Goal: Transaction & Acquisition: Book appointment/travel/reservation

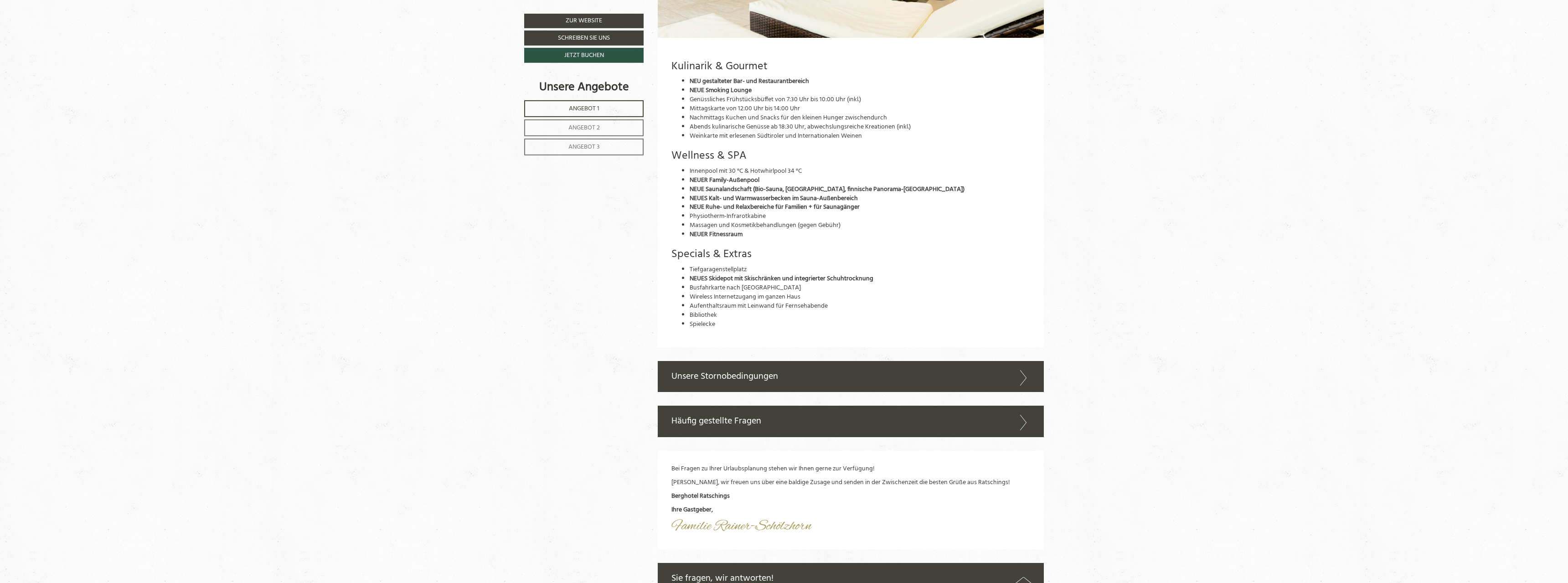
scroll to position [4139, 0]
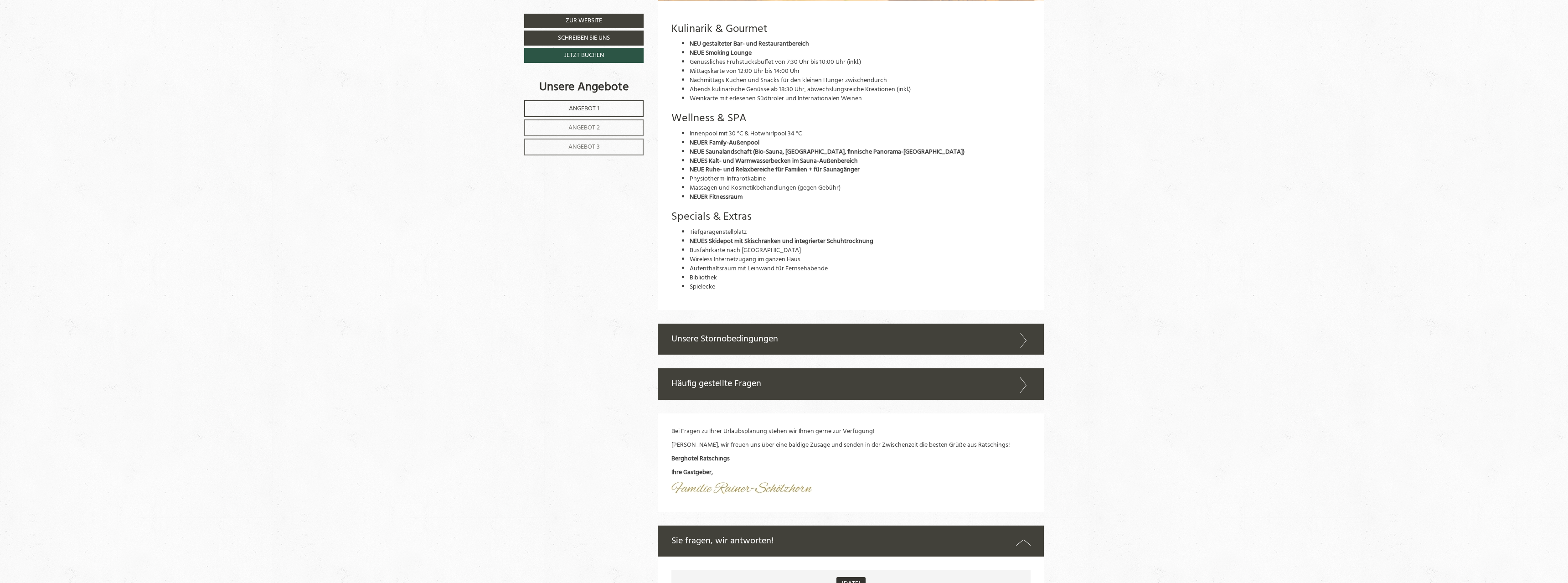
click at [1026, 348] on icon at bounding box center [1023, 340] width 13 height 15
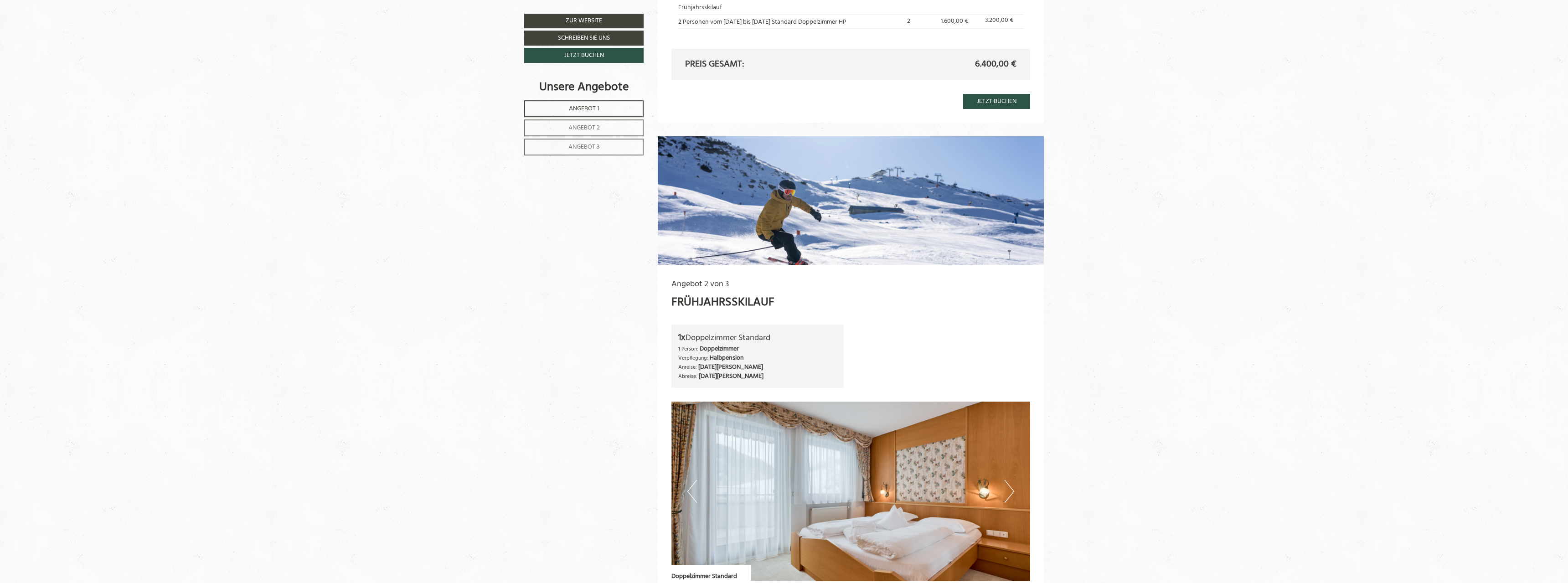
scroll to position [1441, 0]
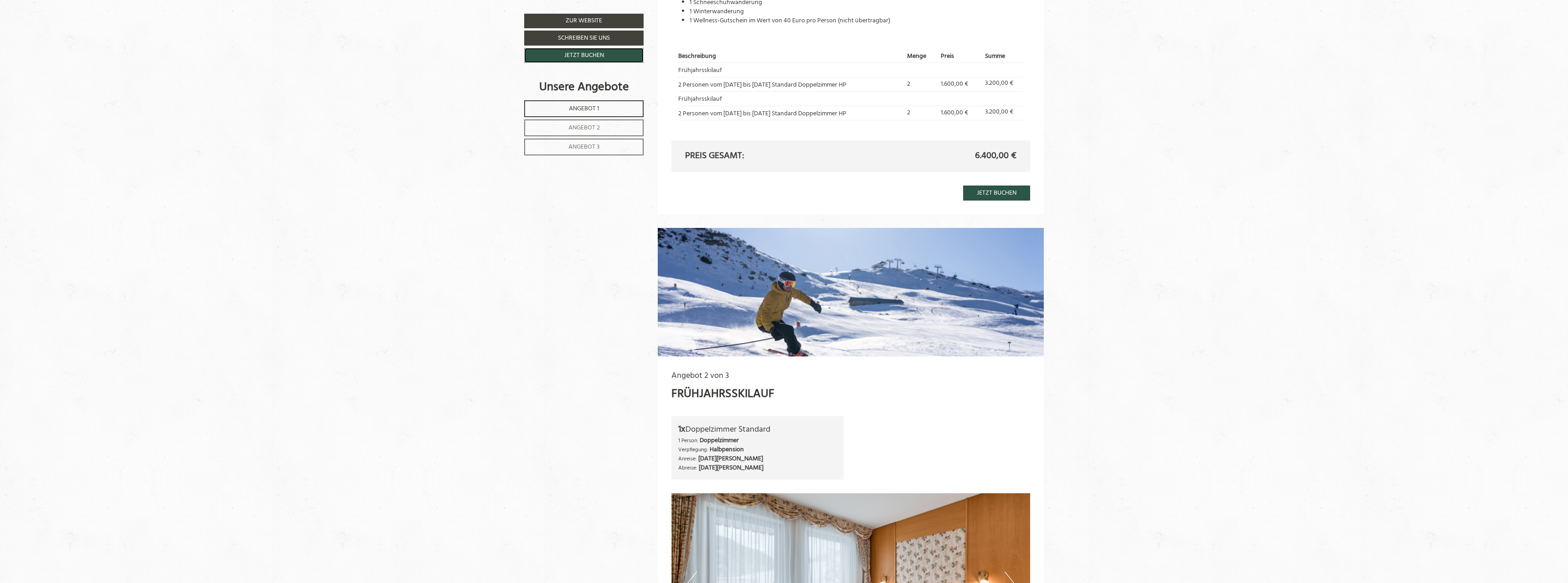
click at [588, 55] on link "Jetzt buchen" at bounding box center [584, 56] width 120 height 15
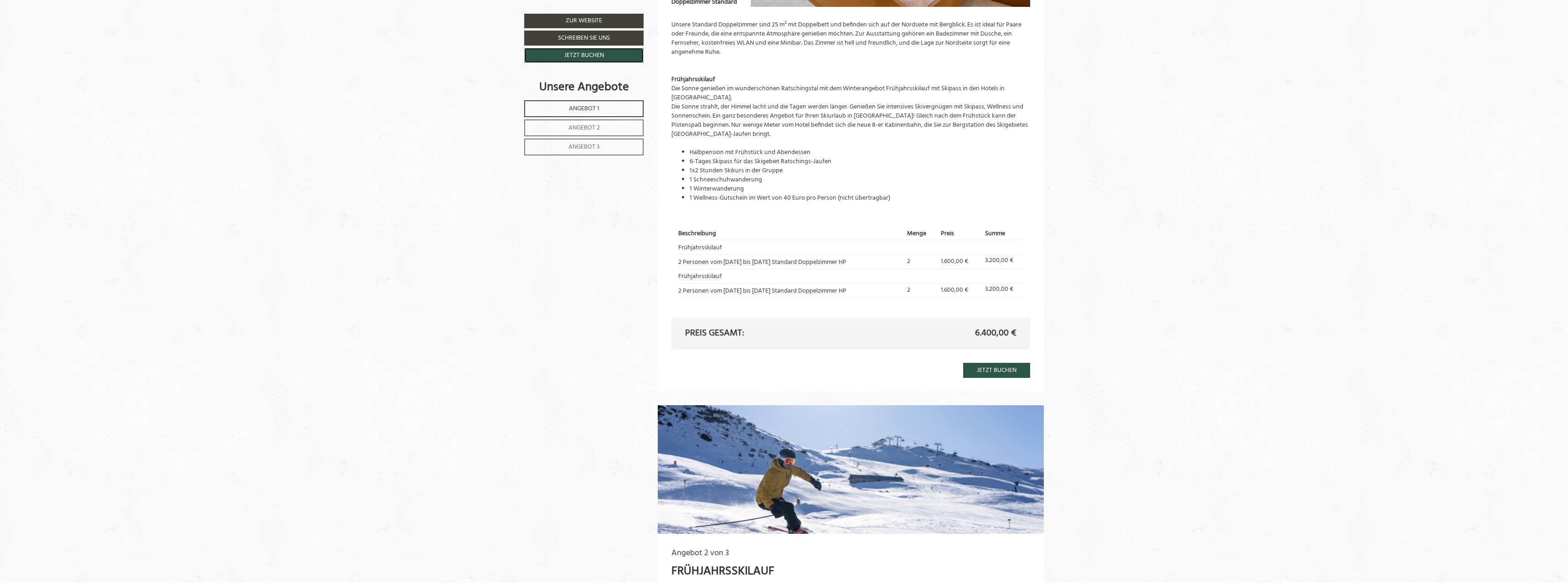
scroll to position [1243, 0]
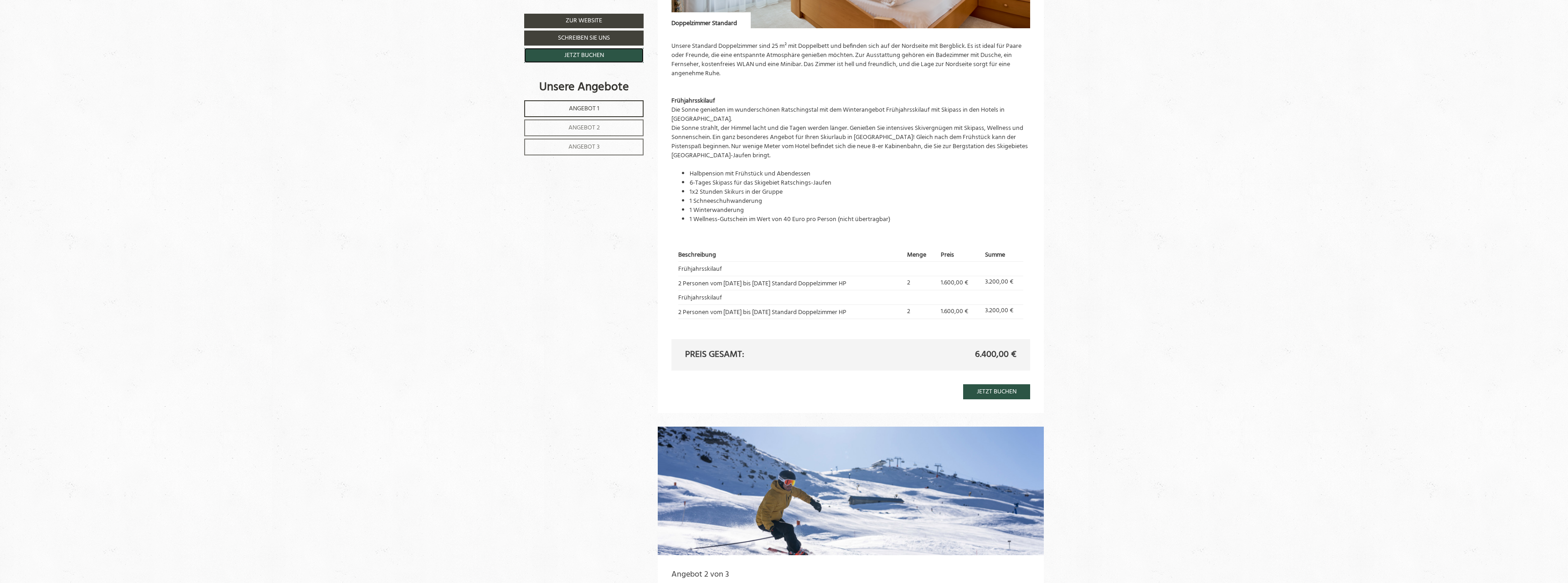
click at [595, 57] on link "Jetzt buchen" at bounding box center [584, 56] width 120 height 15
click at [589, 128] on span "Angebot 2" at bounding box center [584, 128] width 31 height 10
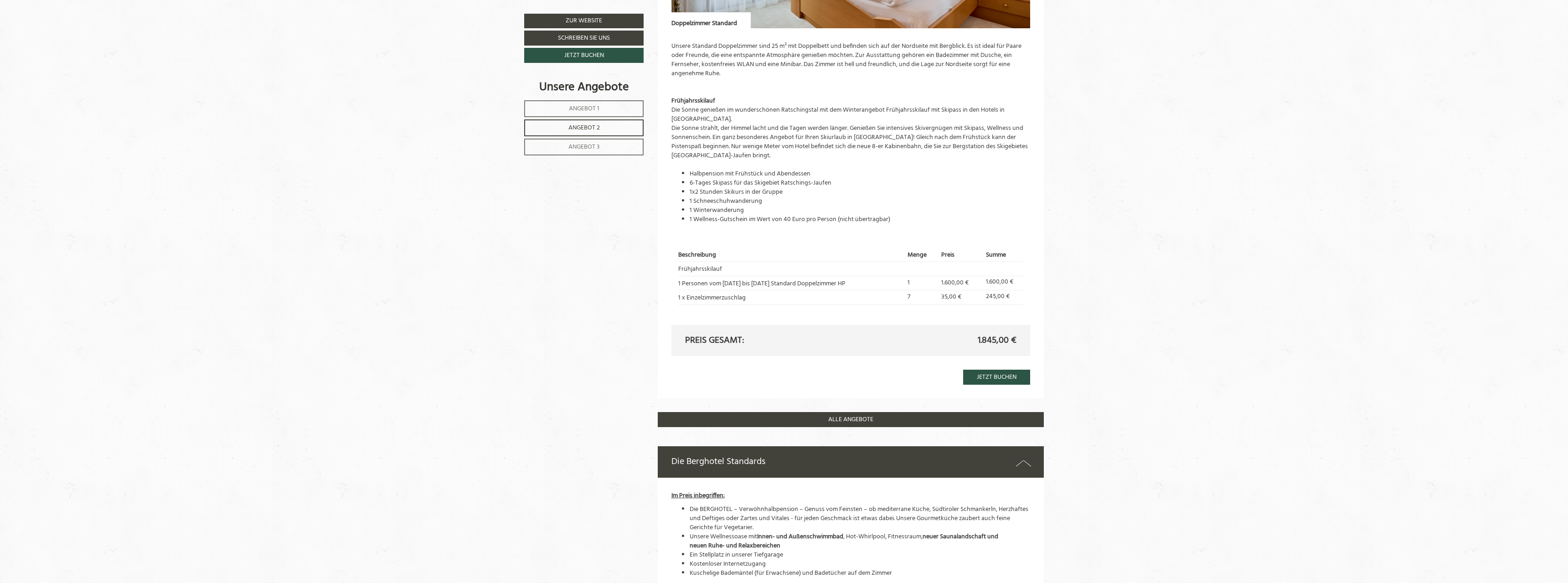
scroll to position [826, 0]
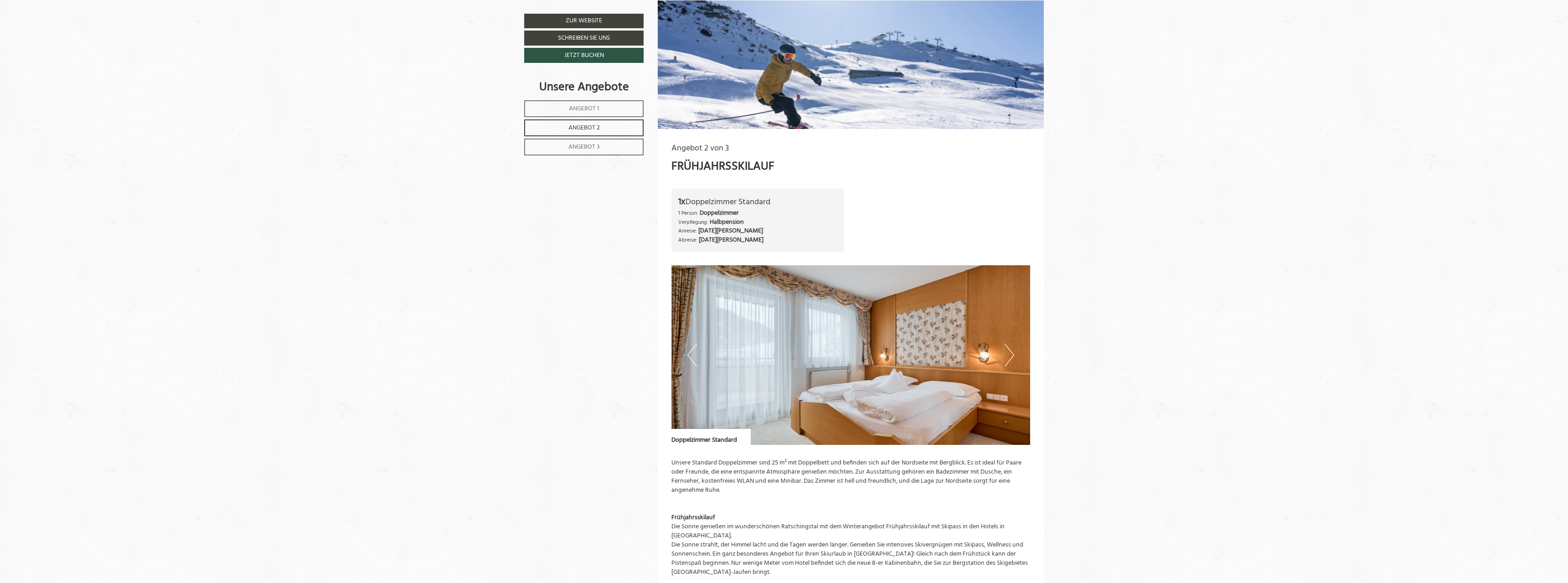
click at [587, 146] on span "Angebot 3" at bounding box center [584, 147] width 31 height 10
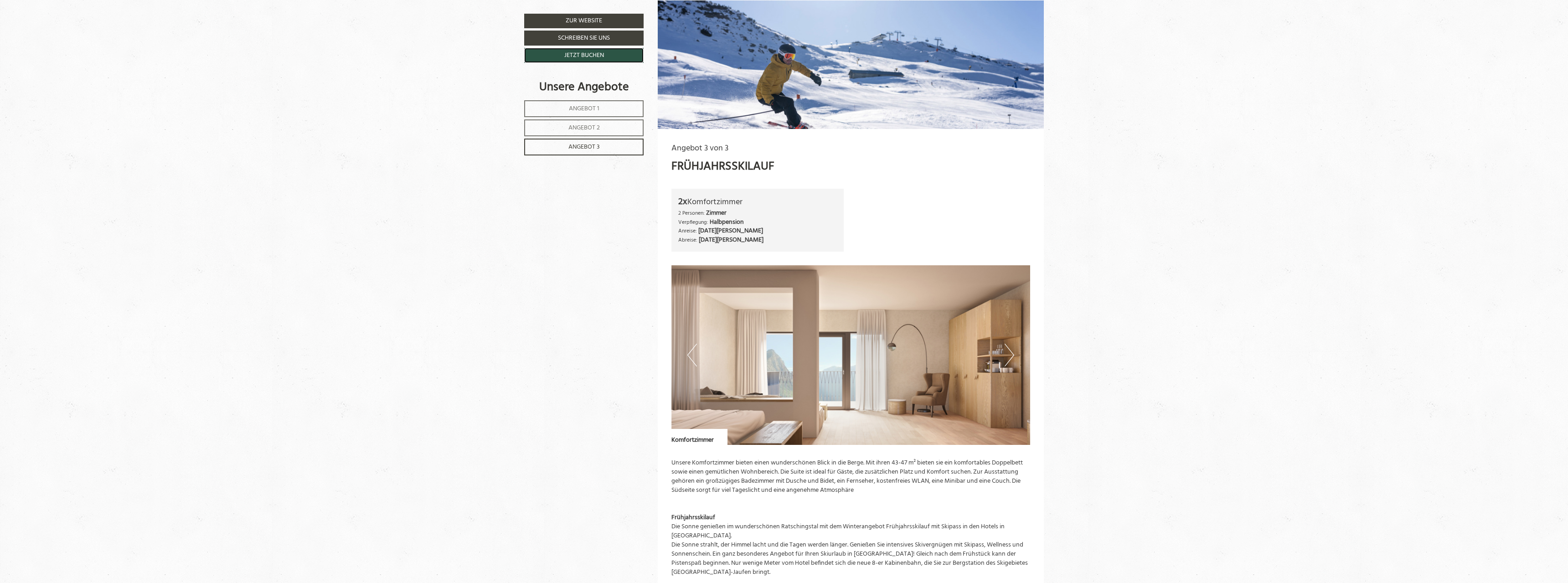
click at [594, 58] on link "Jetzt buchen" at bounding box center [584, 56] width 120 height 15
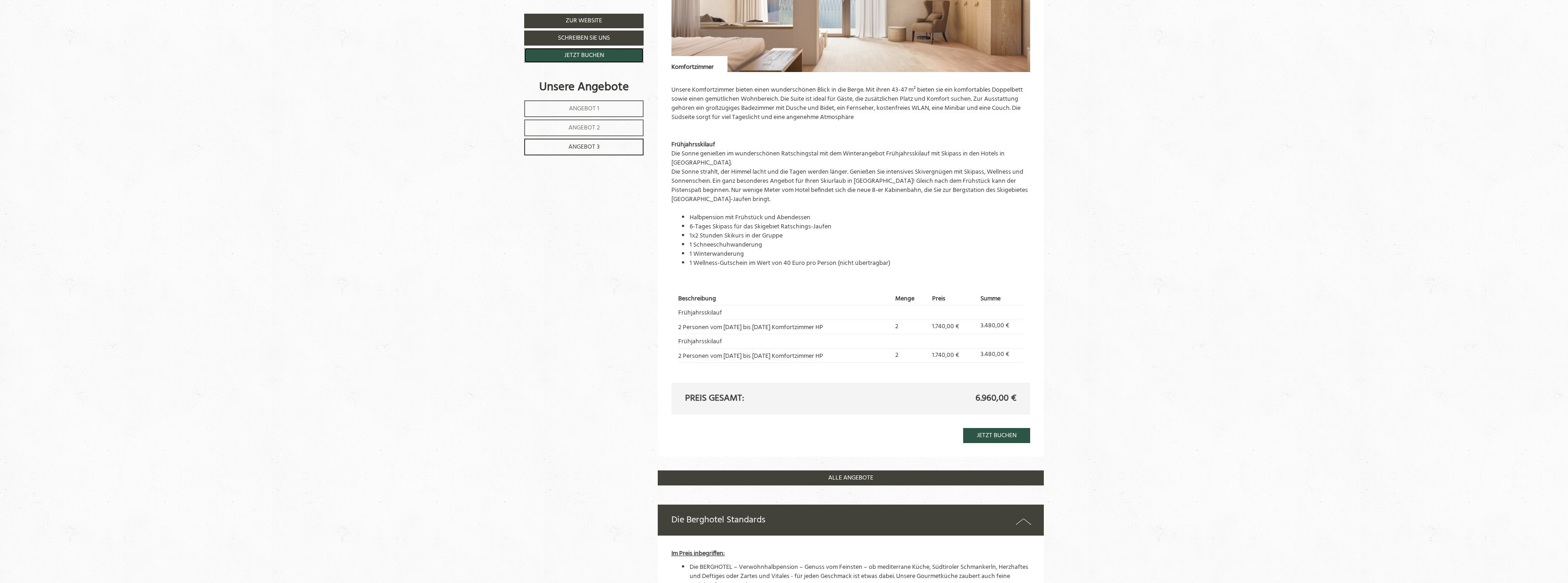
scroll to position [1242, 0]
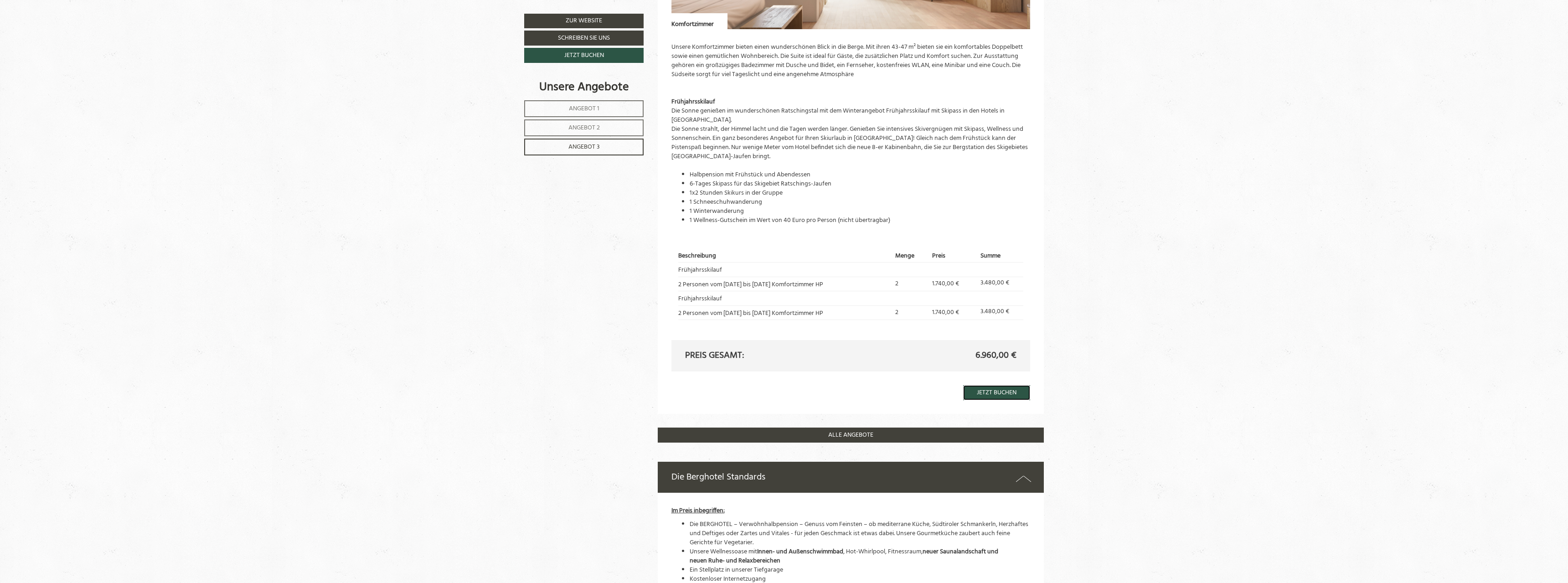
click at [1000, 399] on link "Jetzt buchen" at bounding box center [997, 393] width 67 height 15
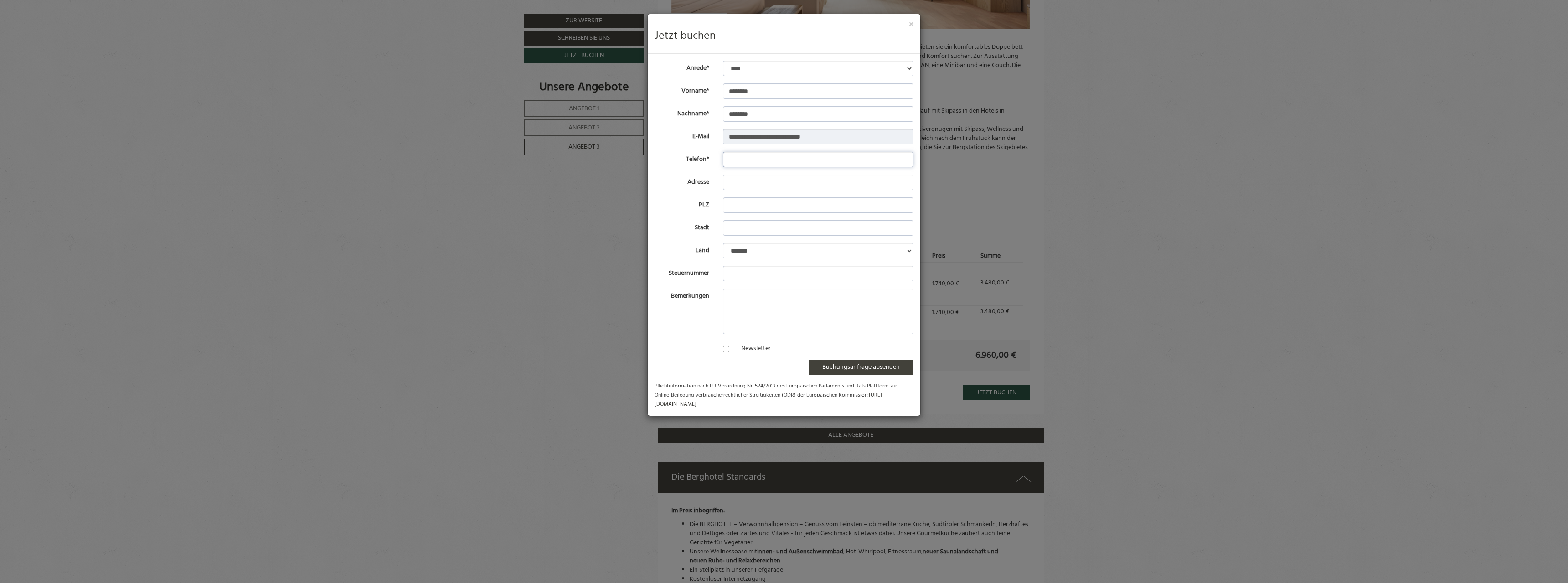
click at [806, 158] on input "Telefon*" at bounding box center [818, 159] width 191 height 15
type input "**********"
type input "*****"
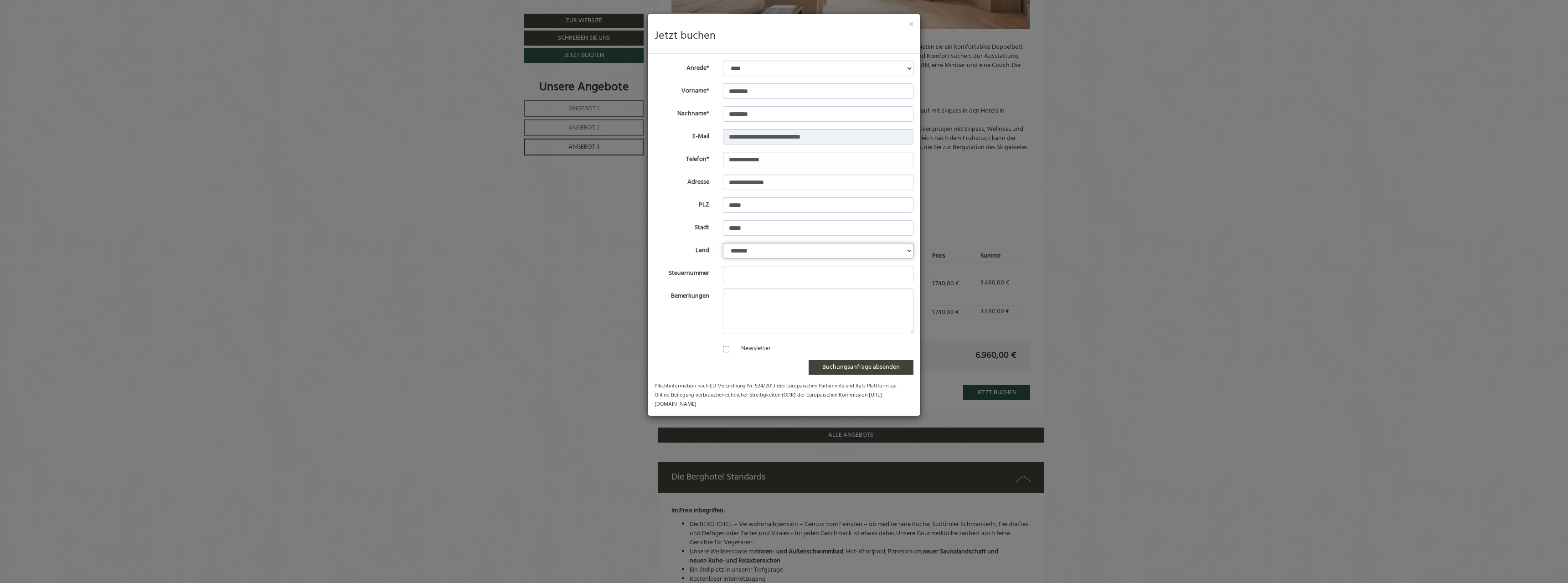
select select "*"
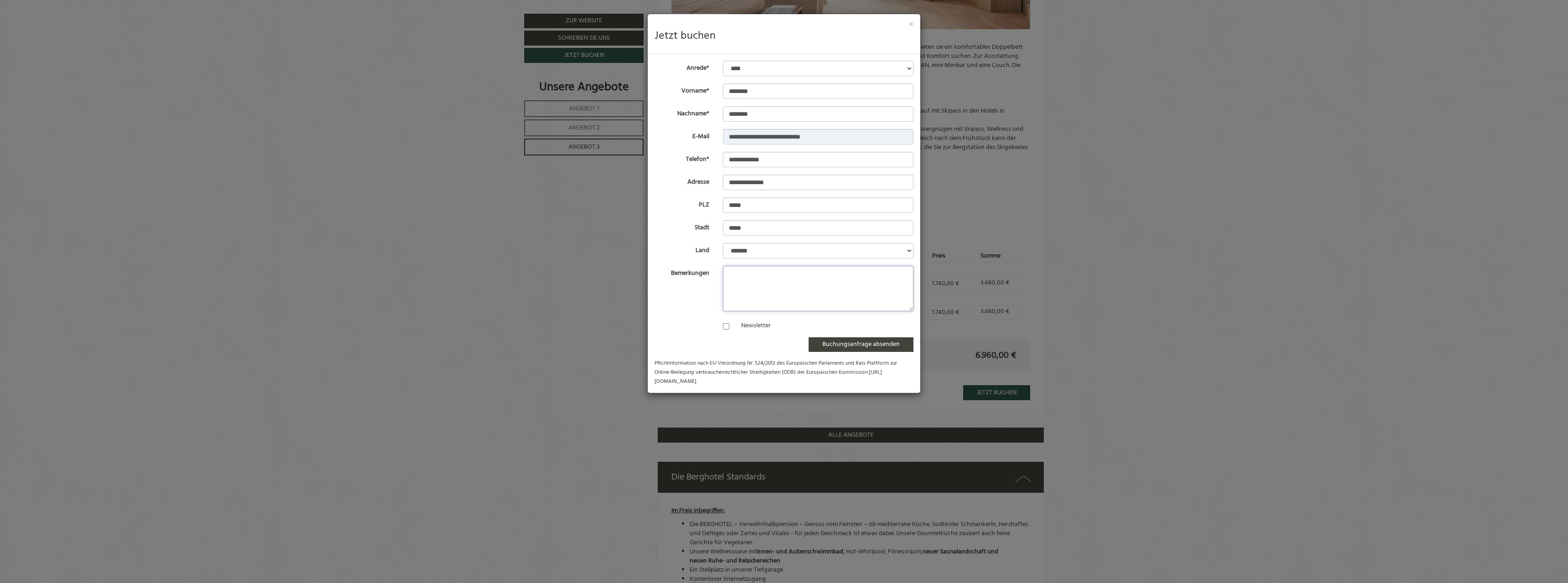
click at [789, 285] on textarea "Bemerkungen" at bounding box center [818, 289] width 191 height 45
type textarea "**********"
click at [857, 343] on button "Buchungsanfrage absenden" at bounding box center [861, 345] width 104 height 14
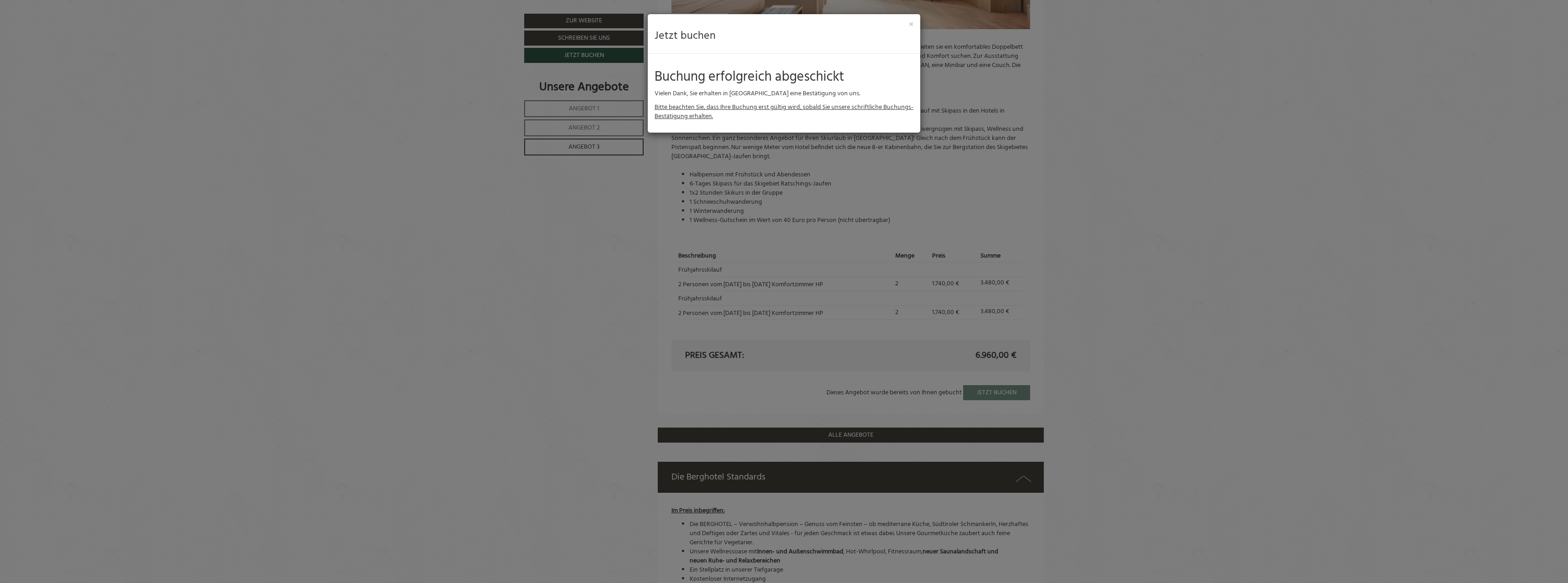
click at [914, 22] on div "× Jetzt buchen" at bounding box center [784, 34] width 273 height 40
click at [909, 24] on button "×" at bounding box center [910, 24] width 4 height 9
